Goal: Information Seeking & Learning: Learn about a topic

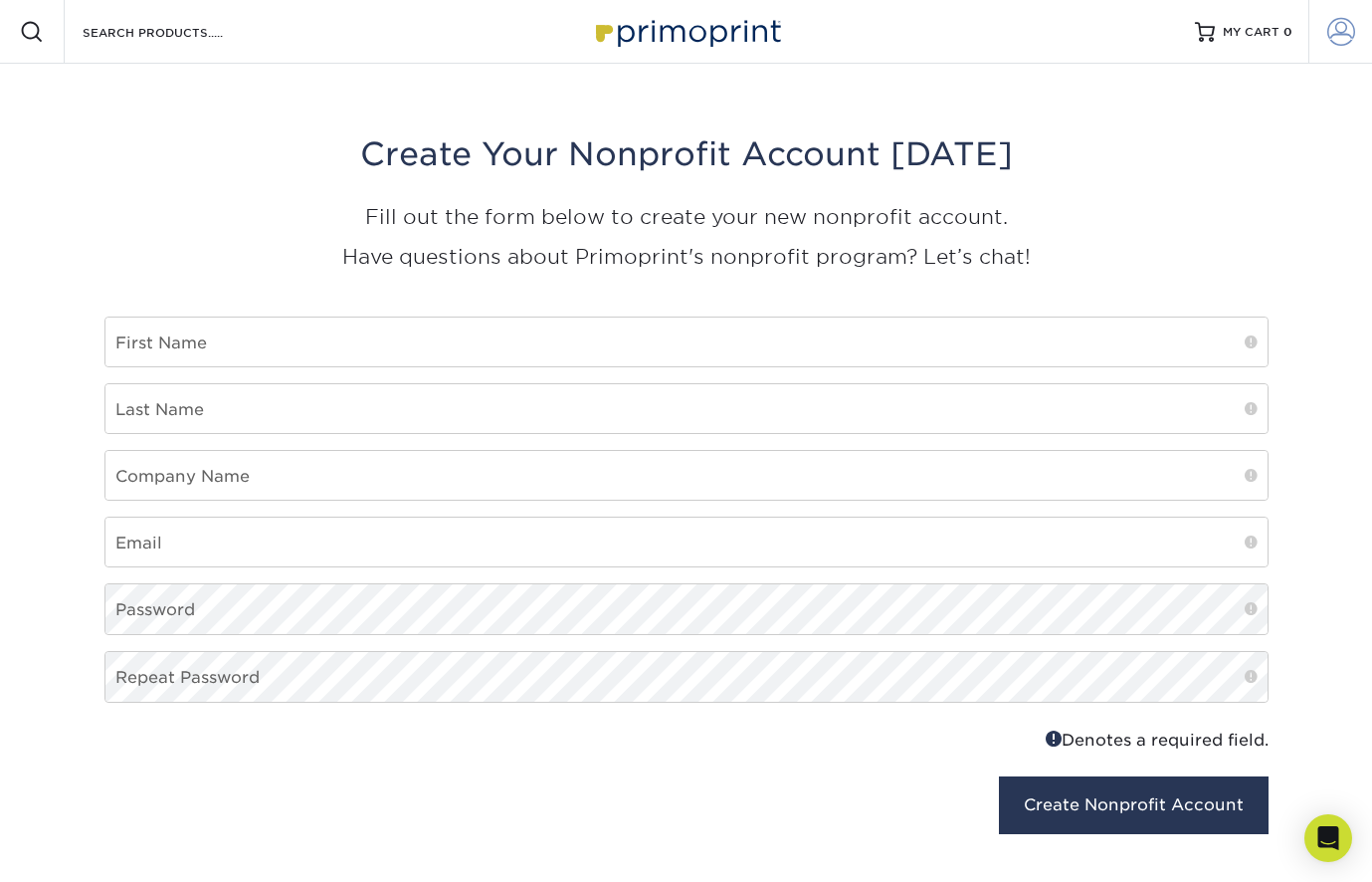
click at [1332, 33] on span at bounding box center [1341, 32] width 28 height 28
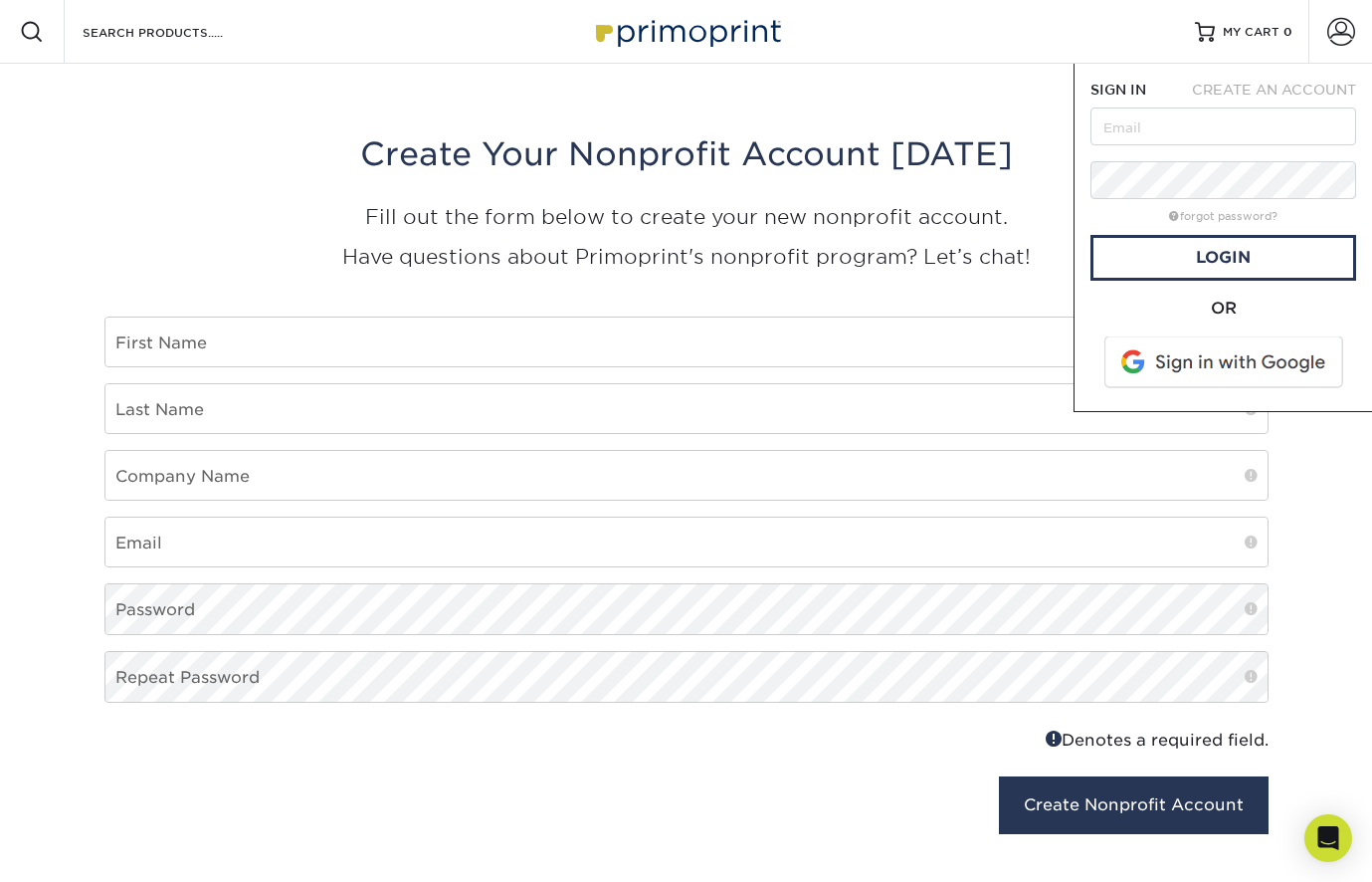
click at [715, 18] on img at bounding box center [687, 31] width 199 height 43
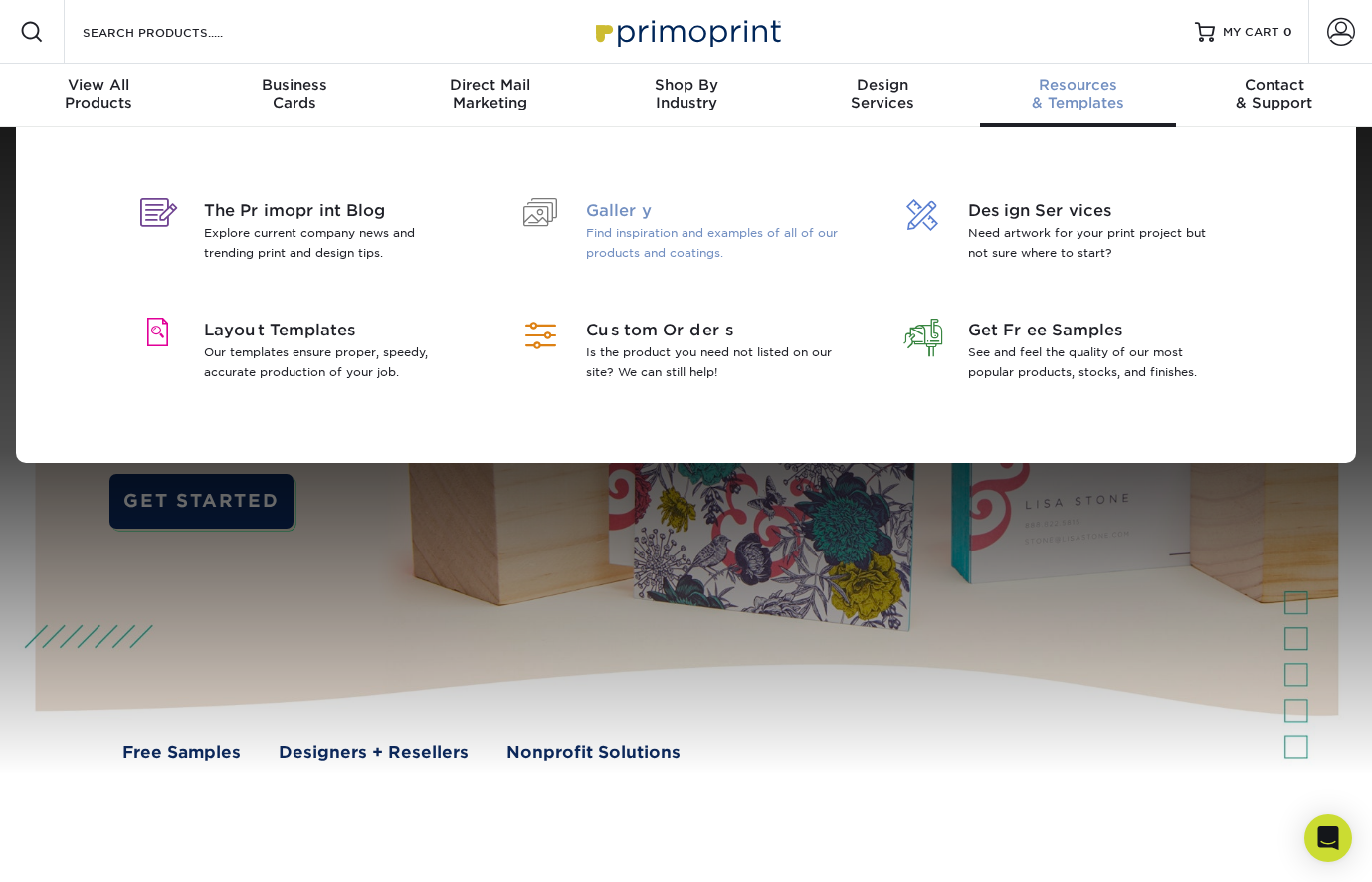
click at [647, 211] on span "Gallery" at bounding box center [715, 211] width 258 height 24
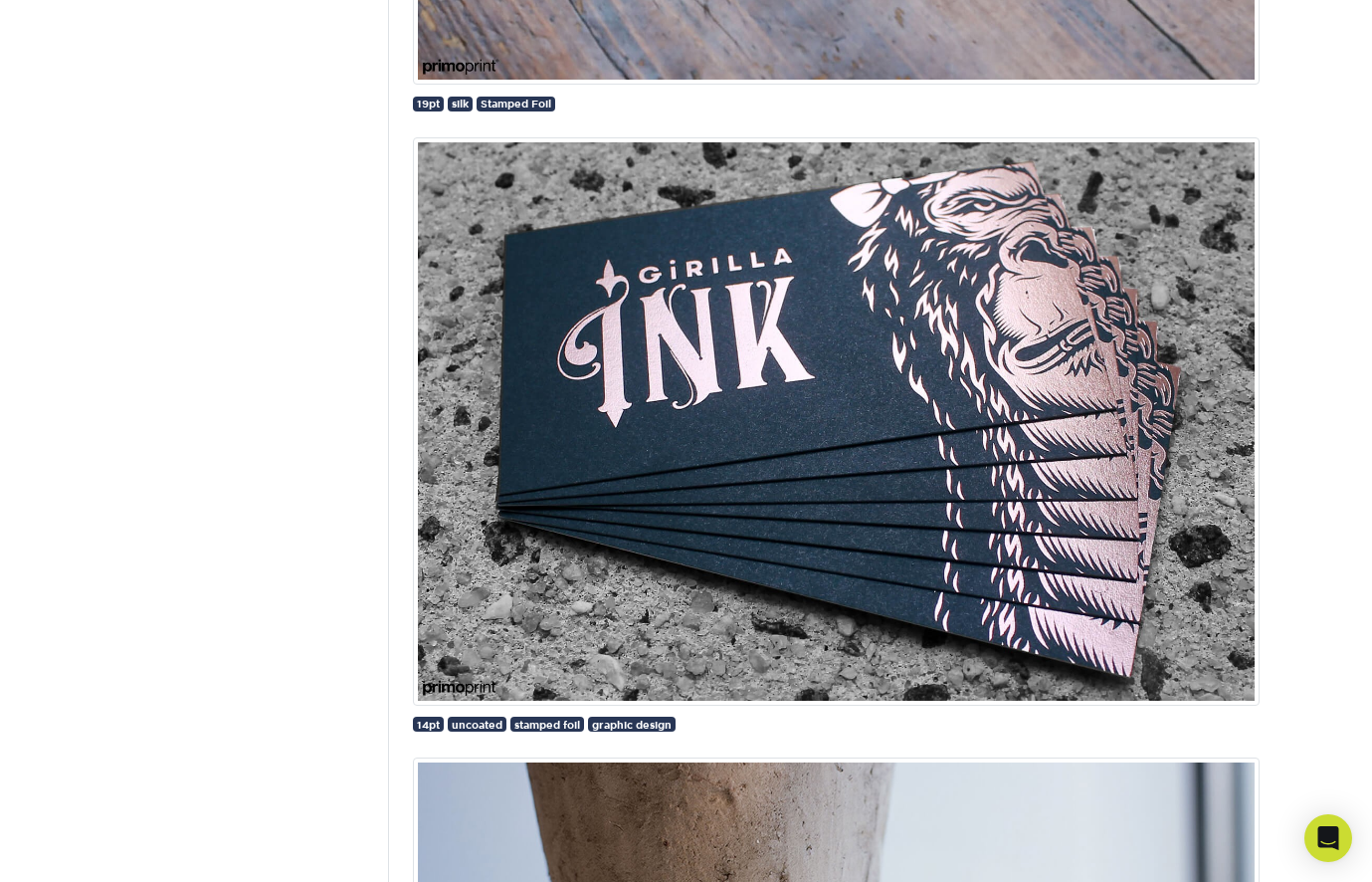
scroll to position [6340, 0]
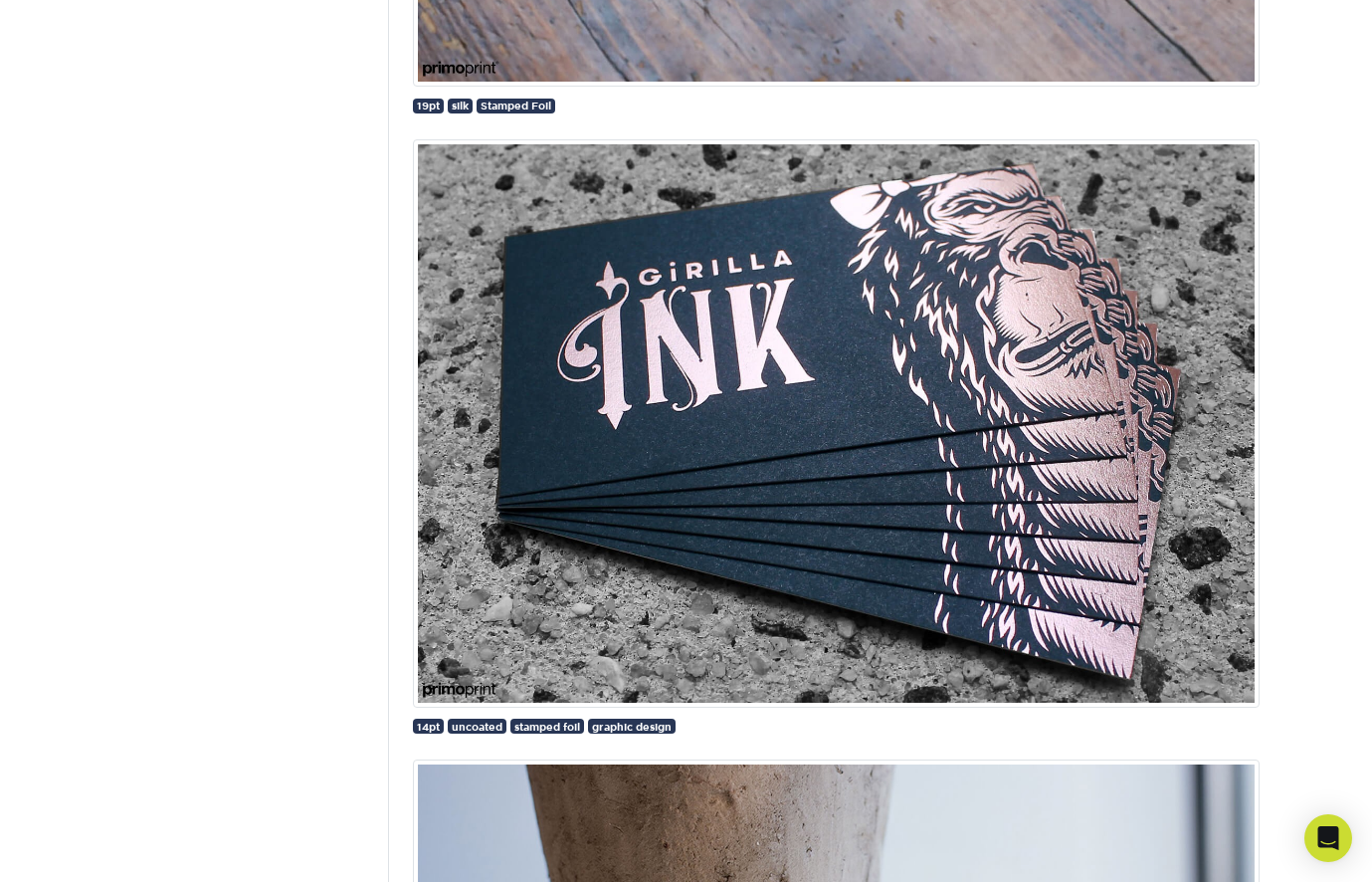
click at [669, 377] on img at bounding box center [836, 423] width 847 height 568
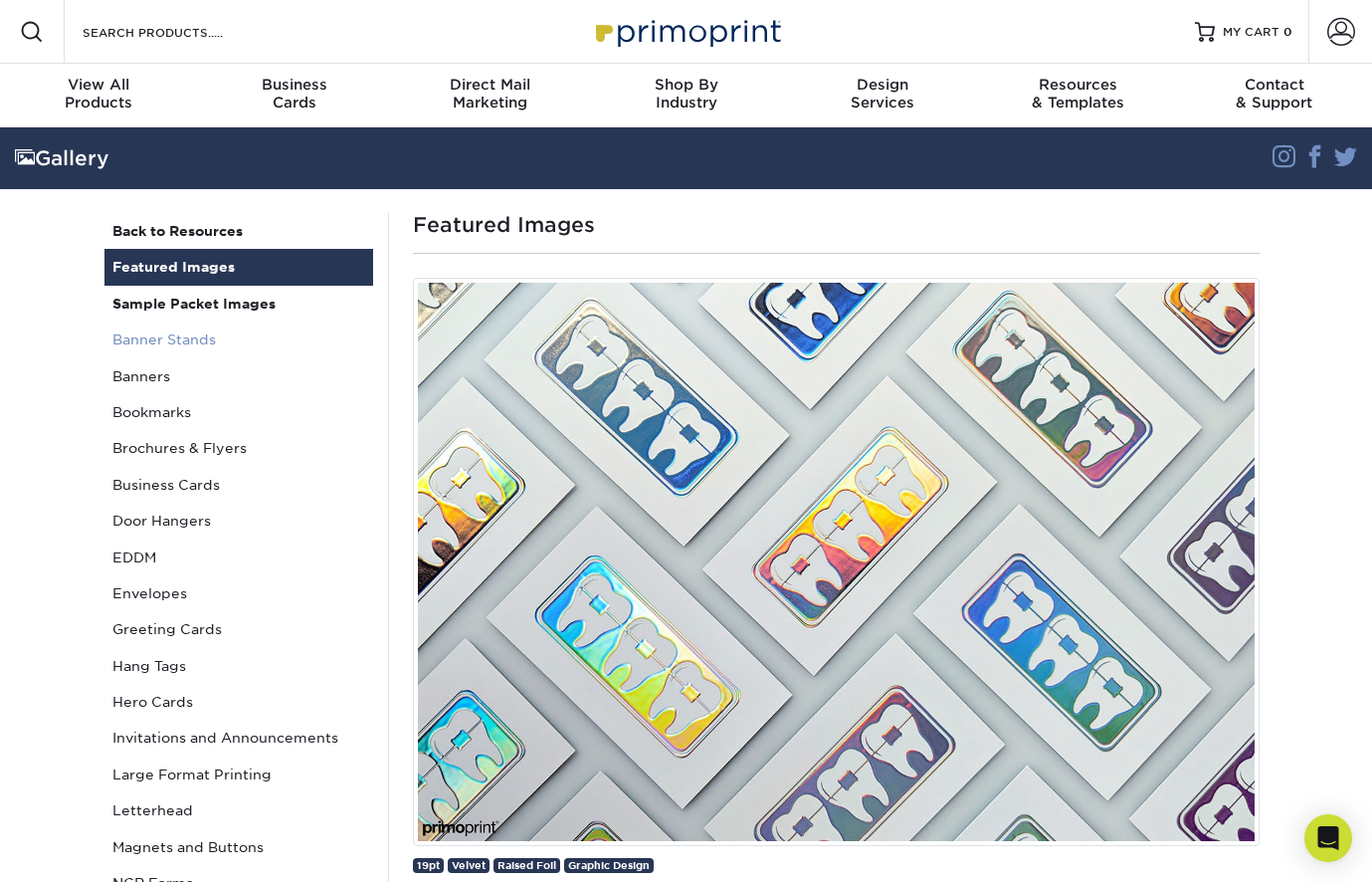
scroll to position [0, 0]
click at [162, 332] on link "Banner Stands" at bounding box center [239, 339] width 269 height 36
click at [144, 478] on link "Business Cards" at bounding box center [239, 485] width 269 height 36
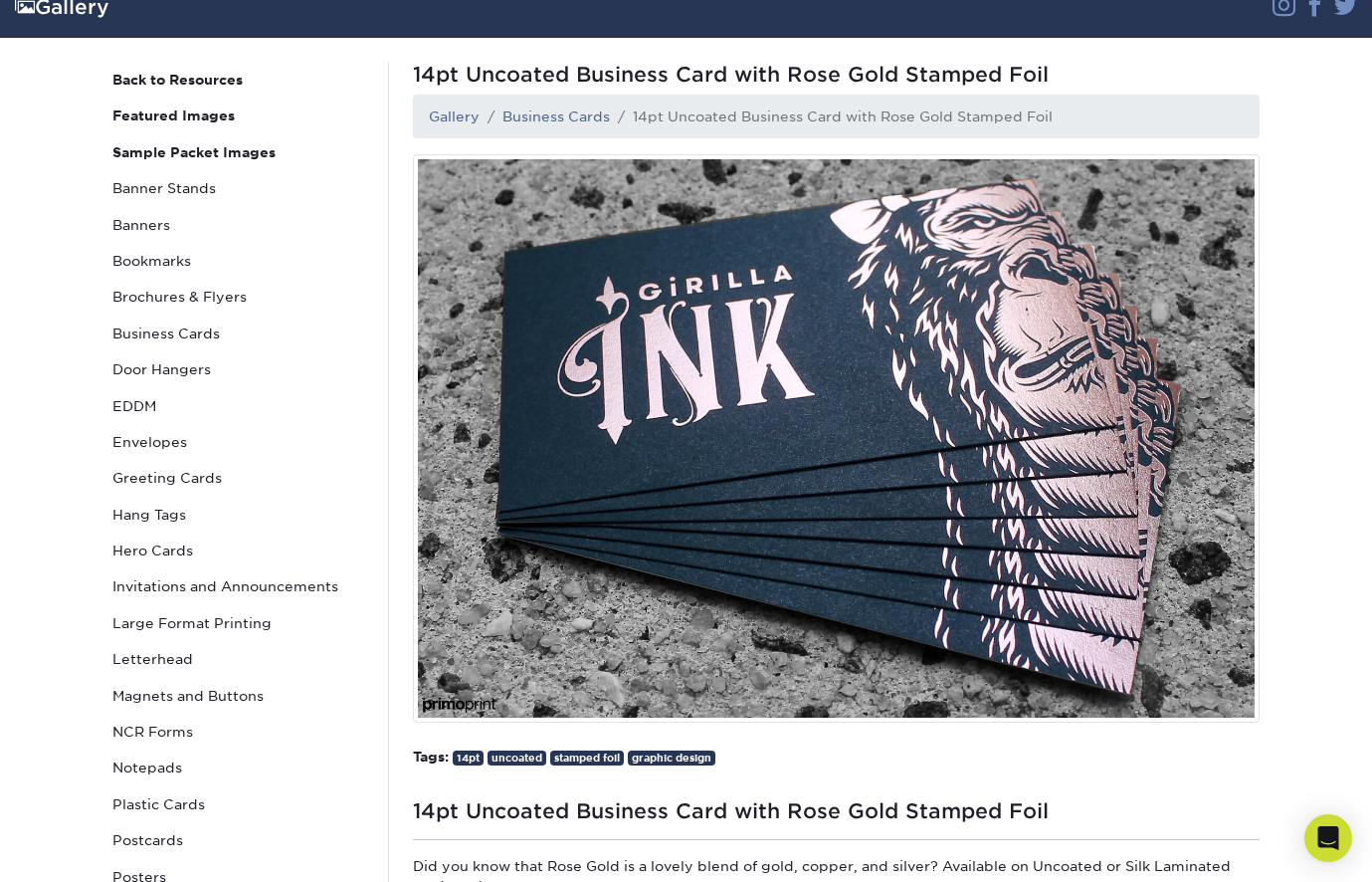
scroll to position [157, 0]
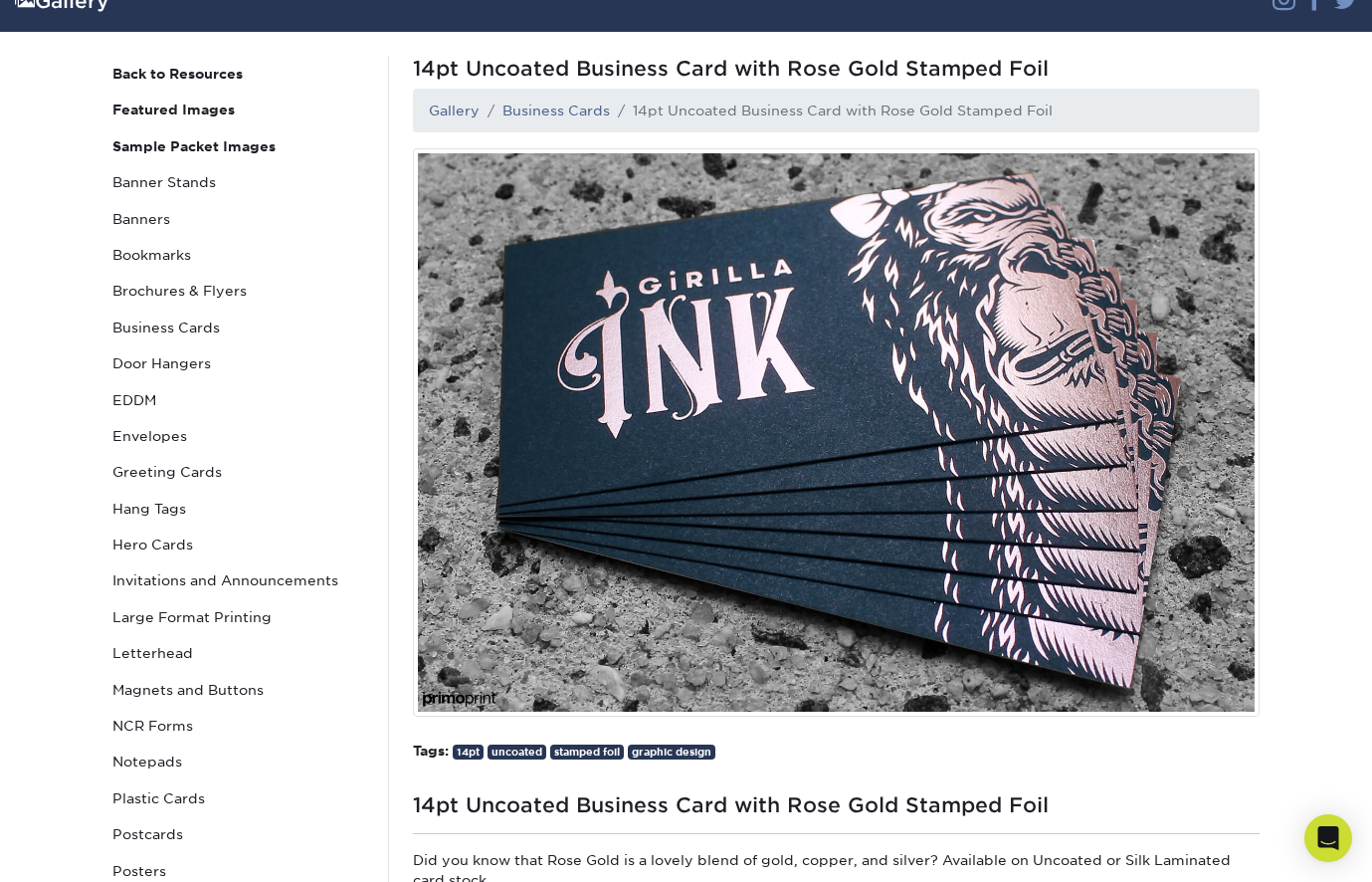
click at [741, 511] on img at bounding box center [836, 432] width 847 height 568
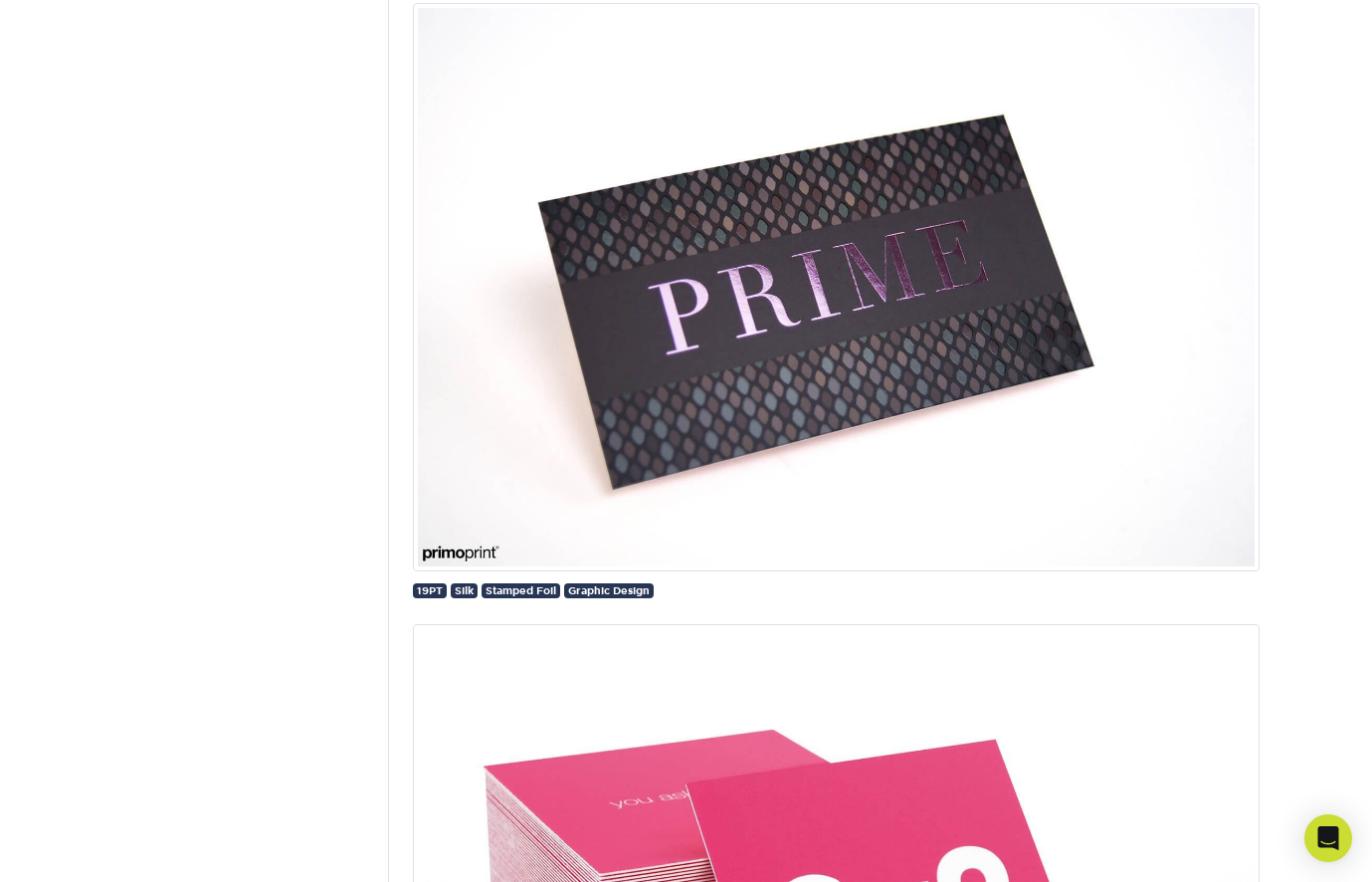
scroll to position [5314, 0]
click at [848, 321] on img at bounding box center [836, 288] width 847 height 568
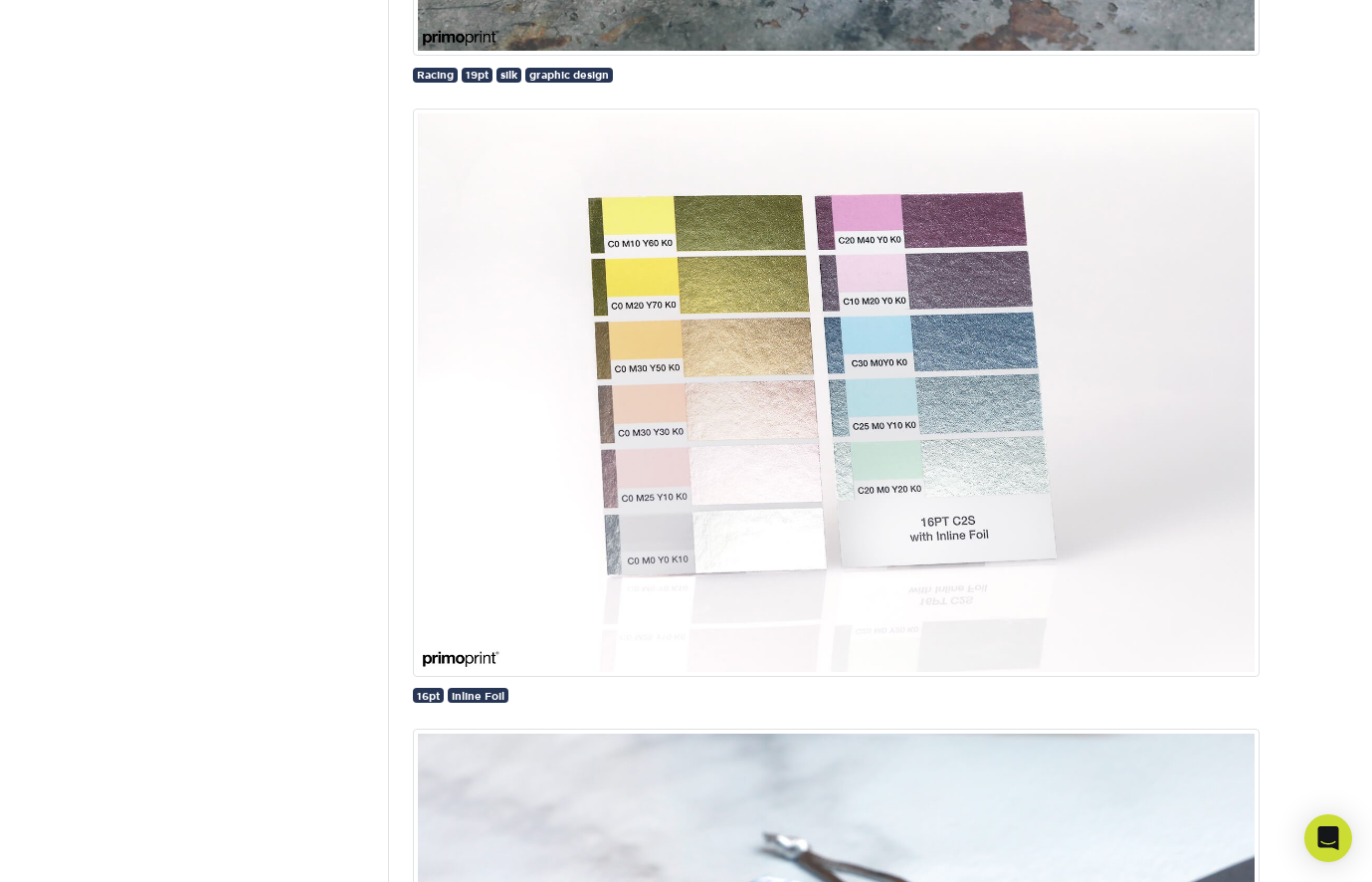
scroll to position [26319, 0]
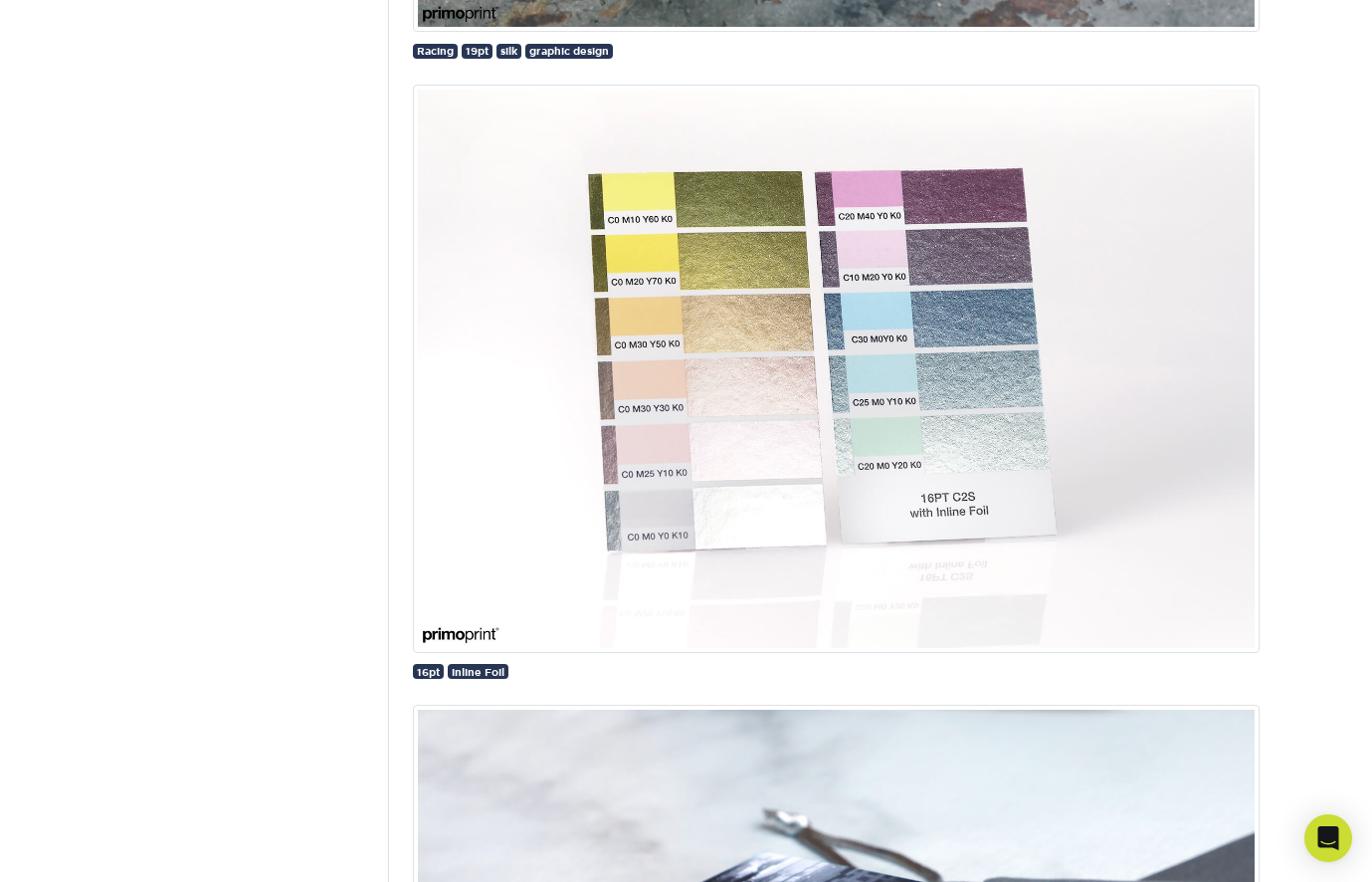
click at [793, 419] on img at bounding box center [836, 368] width 847 height 568
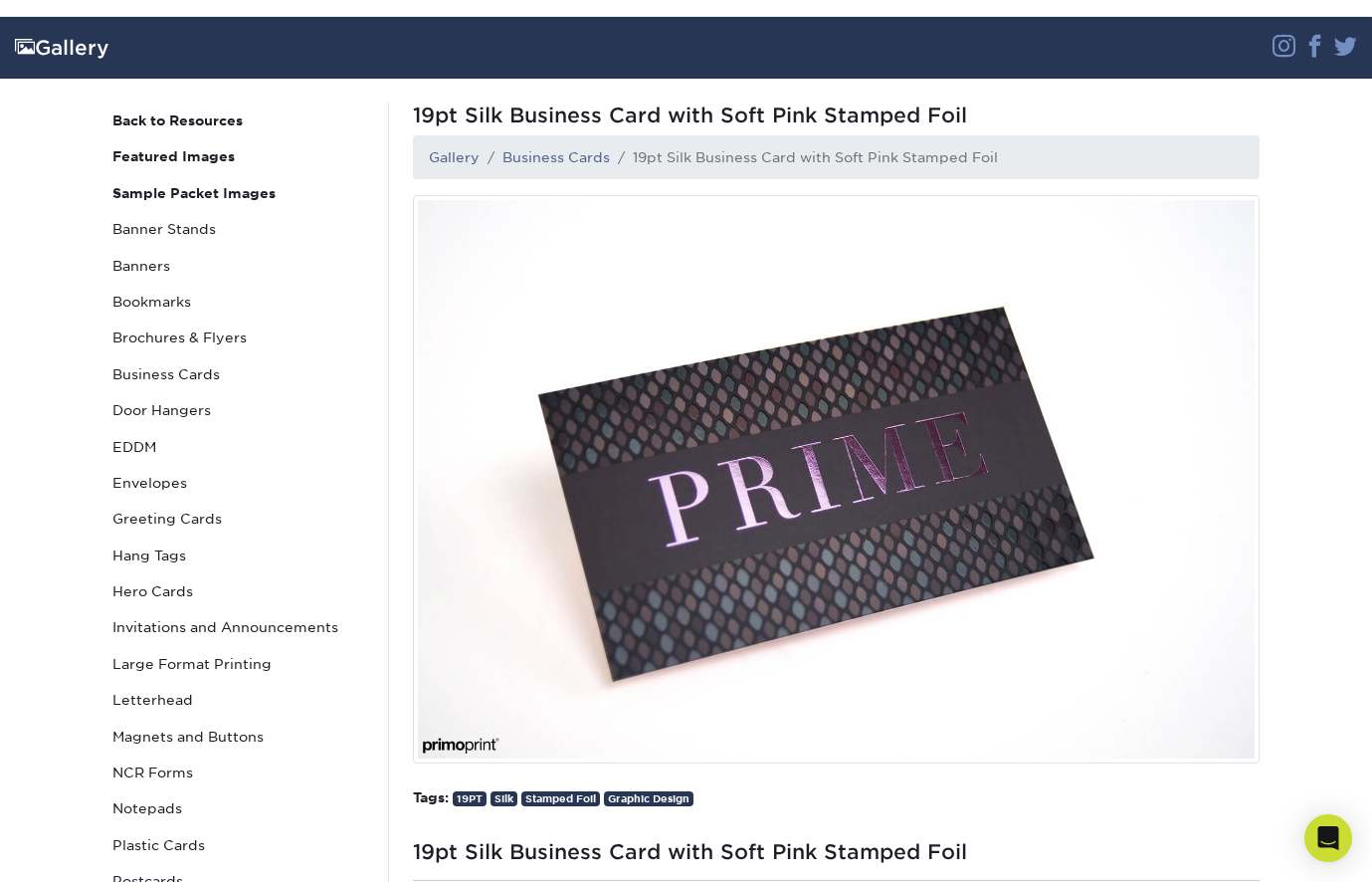
scroll to position [133, 0]
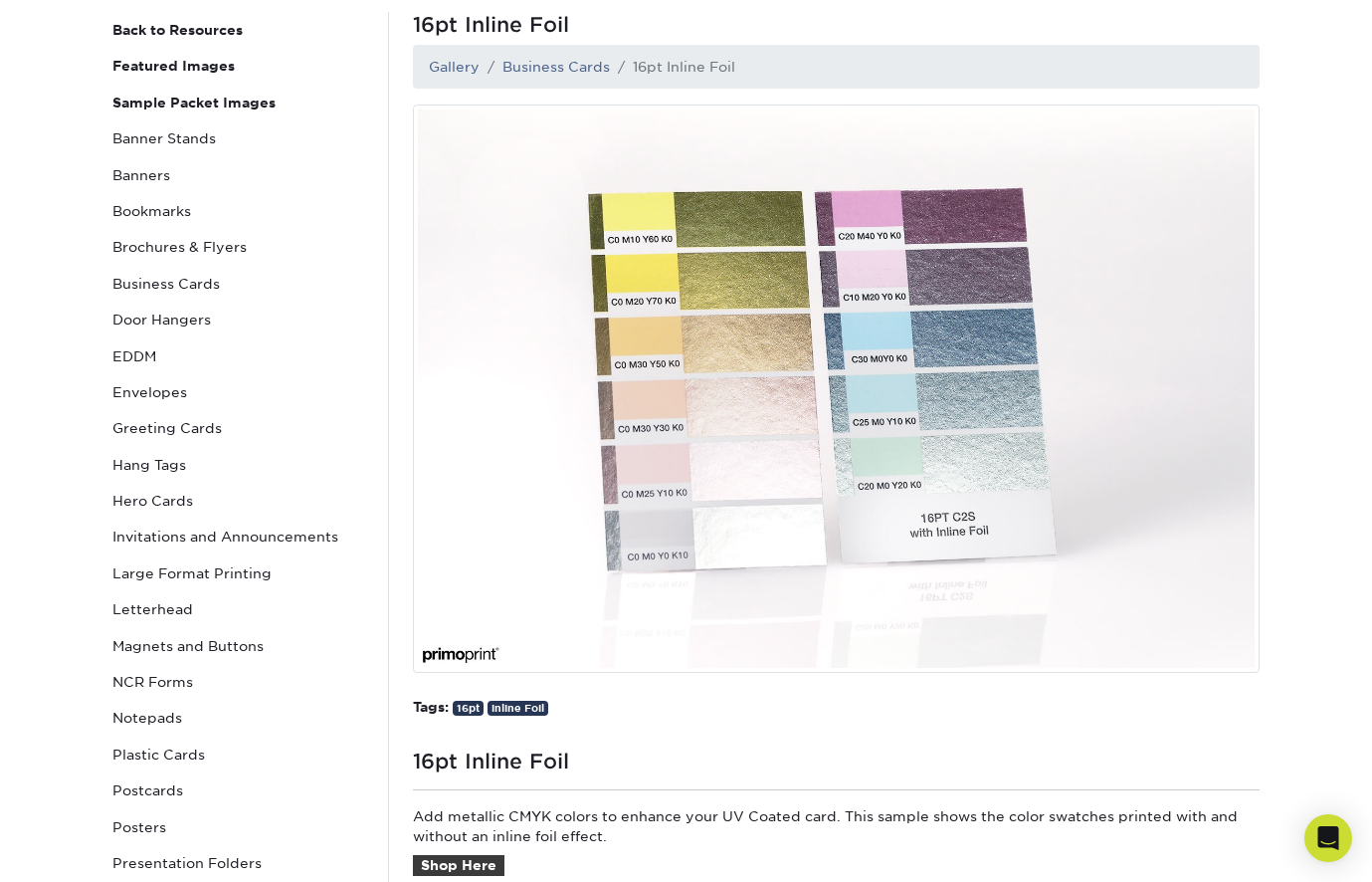
scroll to position [213, 0]
